Goal: Find specific page/section: Find specific page/section

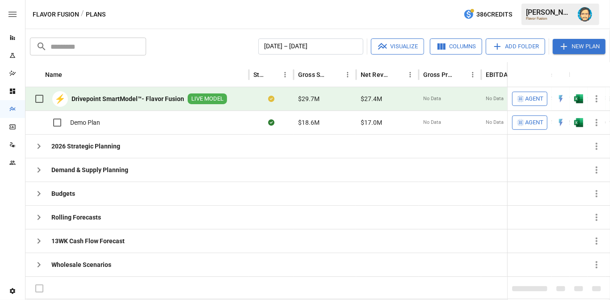
scroll to position [168, 0]
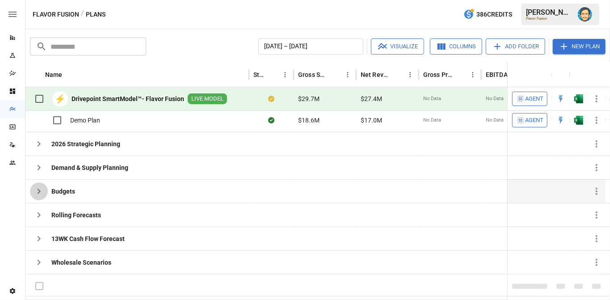
click at [39, 189] on icon "button" at bounding box center [39, 191] width 3 height 5
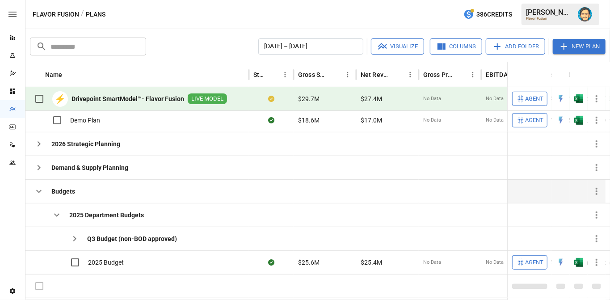
click at [39, 190] on icon "button" at bounding box center [38, 191] width 5 height 3
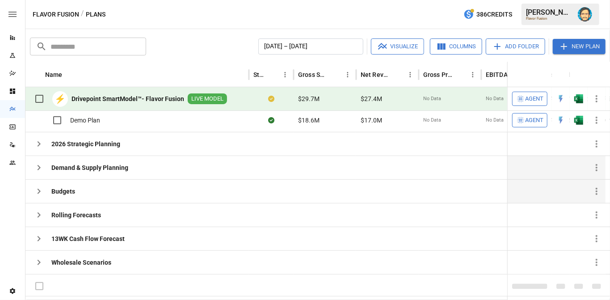
click at [36, 170] on icon "button" at bounding box center [39, 167] width 11 height 11
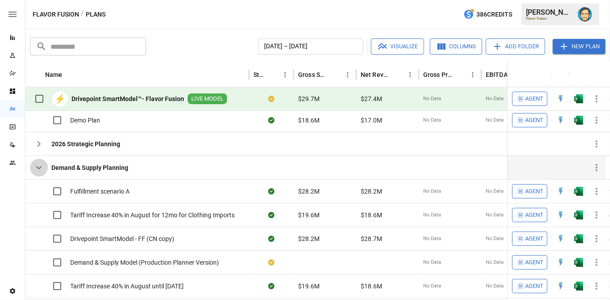
click at [36, 170] on icon "button" at bounding box center [39, 167] width 11 height 11
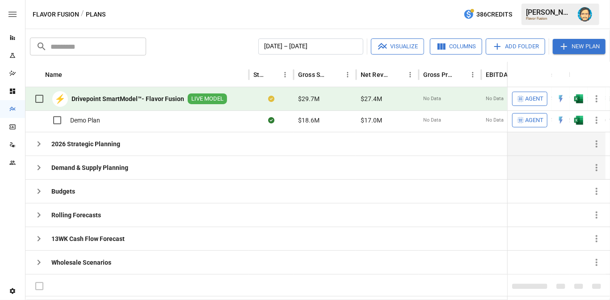
click at [40, 146] on icon "button" at bounding box center [39, 144] width 11 height 11
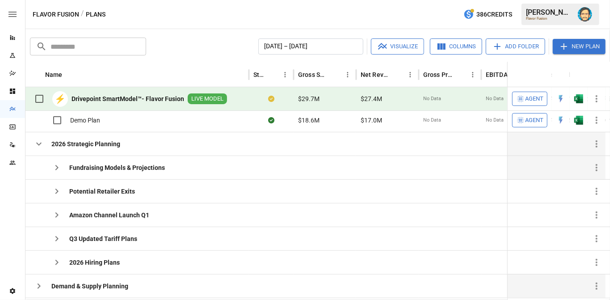
click at [54, 164] on icon "button" at bounding box center [56, 167] width 11 height 11
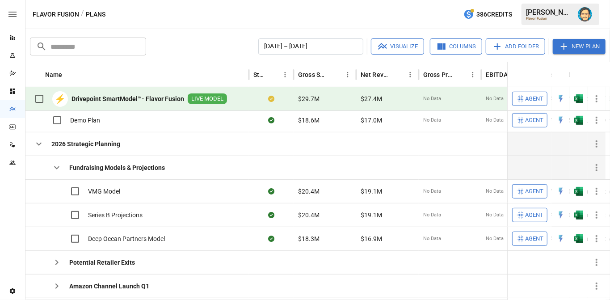
click at [54, 164] on icon "button" at bounding box center [56, 167] width 11 height 11
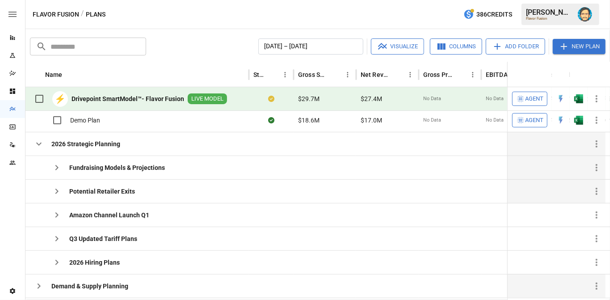
click at [54, 187] on icon "button" at bounding box center [56, 191] width 11 height 11
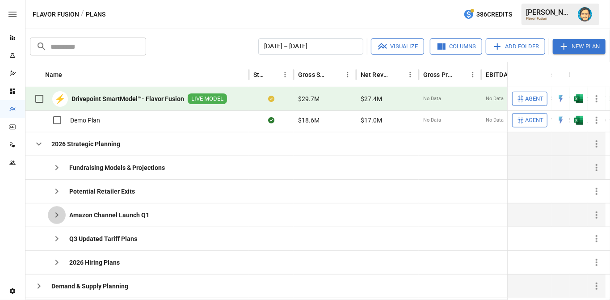
click at [55, 214] on icon "button" at bounding box center [56, 215] width 11 height 11
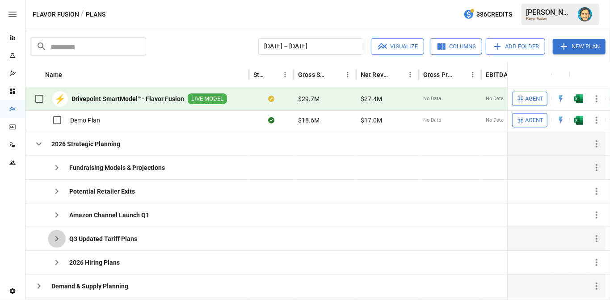
click at [58, 234] on icon "button" at bounding box center [56, 238] width 11 height 11
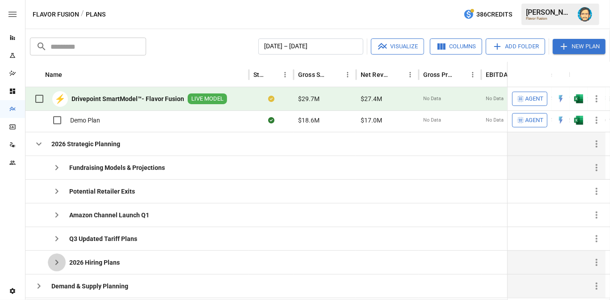
click at [55, 257] on icon "button" at bounding box center [56, 262] width 11 height 11
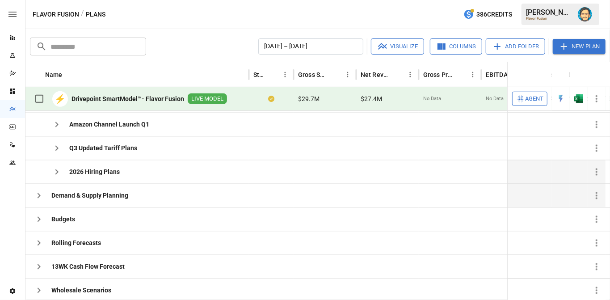
scroll to position [219, 0]
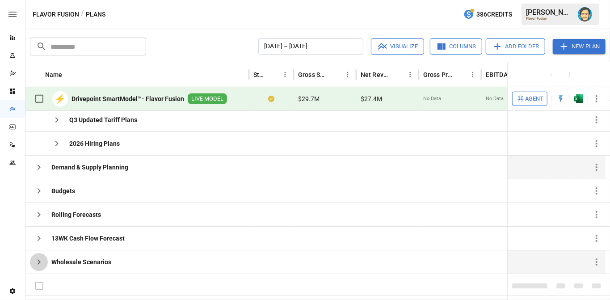
click at [39, 256] on icon "button" at bounding box center [39, 261] width 11 height 11
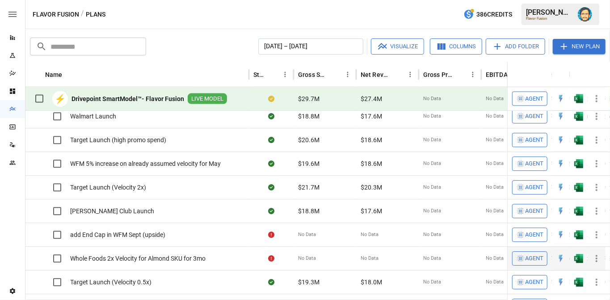
scroll to position [609, 0]
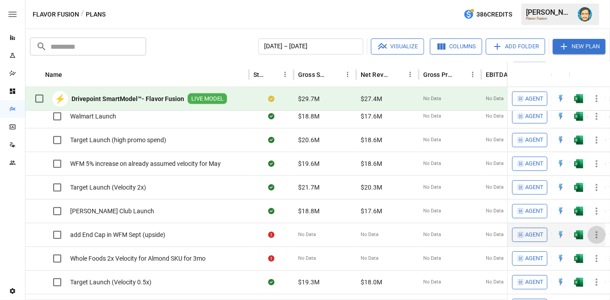
click at [590, 235] on button "button" at bounding box center [597, 235] width 18 height 18
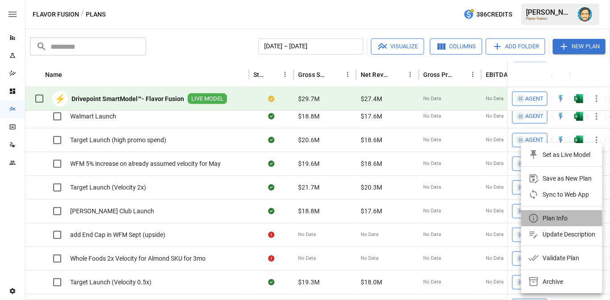
click at [551, 218] on div "Plan Info" at bounding box center [554, 218] width 25 height 11
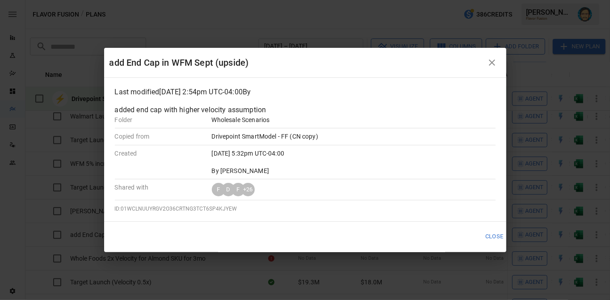
click at [493, 60] on icon "button" at bounding box center [492, 62] width 11 height 11
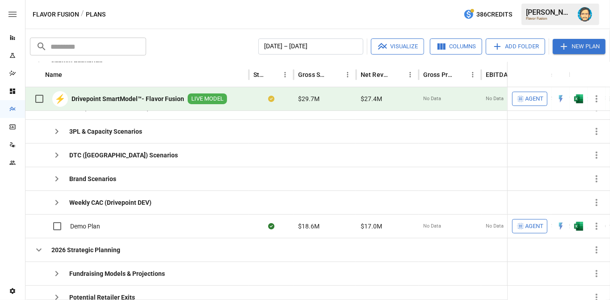
scroll to position [0, 0]
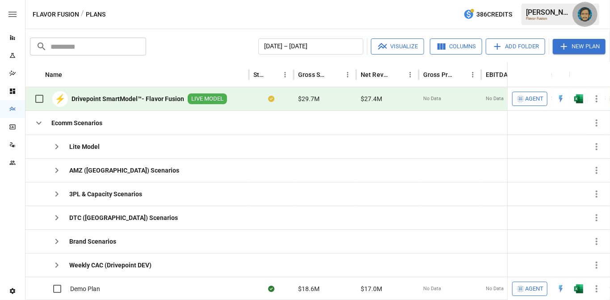
click at [588, 16] on img "Dana Basken" at bounding box center [585, 14] width 14 height 14
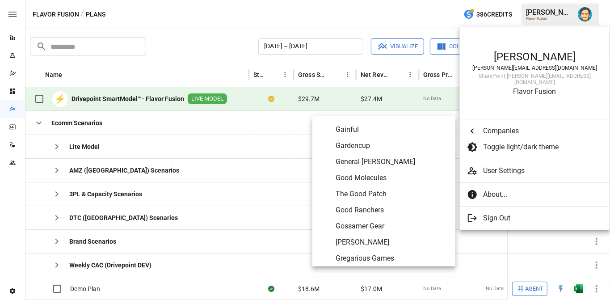
scroll to position [1739, 0]
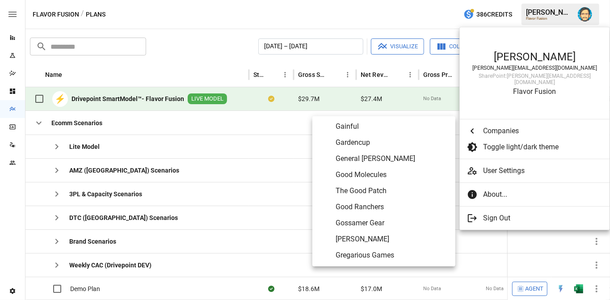
click at [367, 239] on span "Graza" at bounding box center [392, 239] width 113 height 11
